Goal: Information Seeking & Learning: Learn about a topic

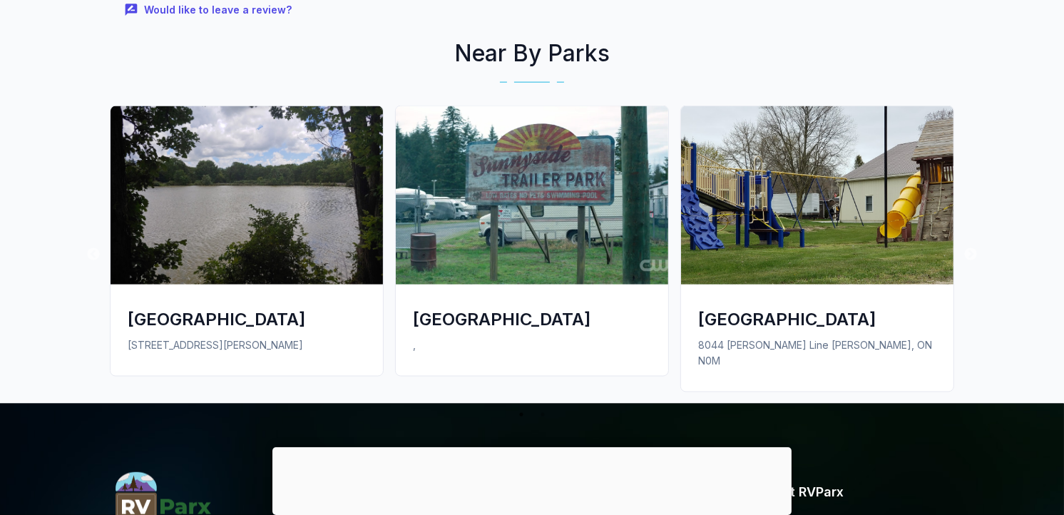
scroll to position [1828, 0]
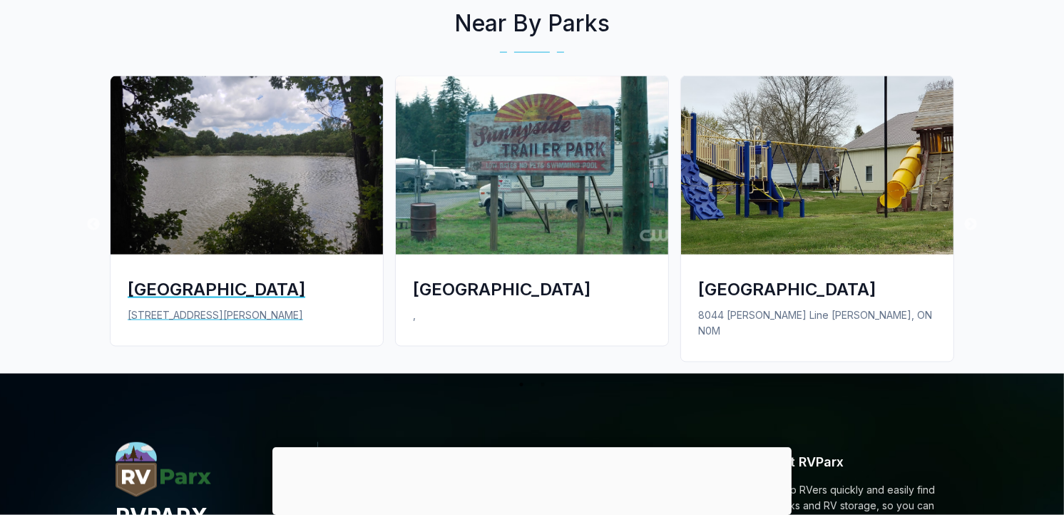
click at [262, 287] on div "[GEOGRAPHIC_DATA]" at bounding box center [247, 289] width 238 height 24
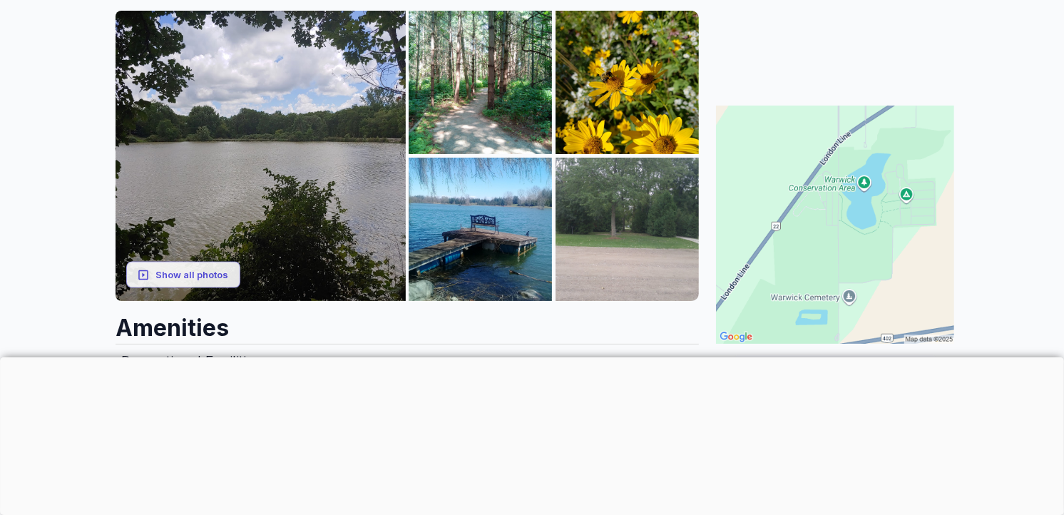
scroll to position [222, 0]
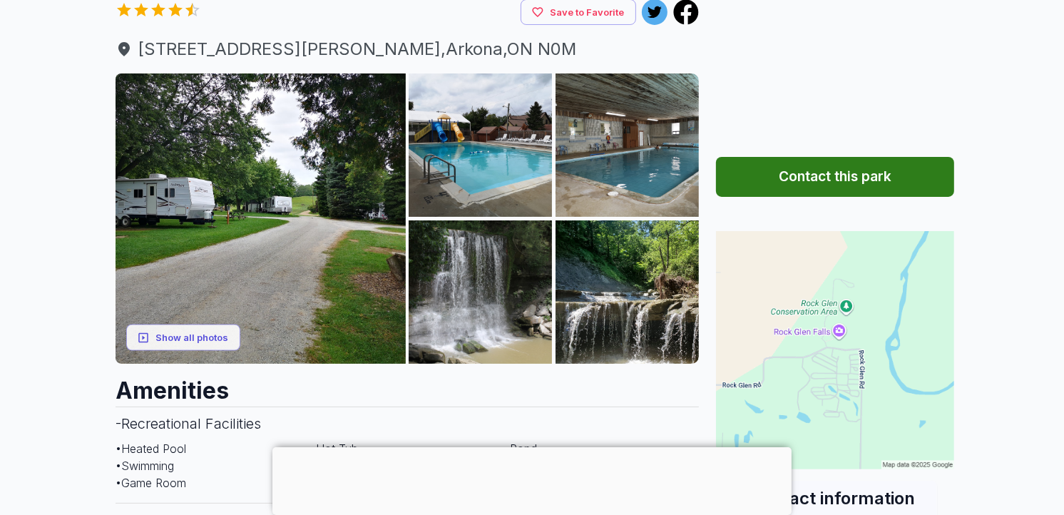
scroll to position [106, 0]
